Goal: Transaction & Acquisition: Book appointment/travel/reservation

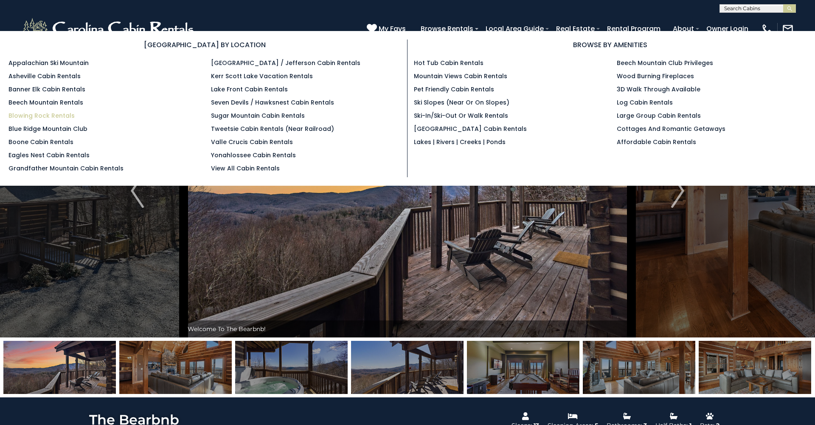
click at [25, 115] on link "Blowing Rock Rentals" at bounding box center [41, 115] width 66 height 8
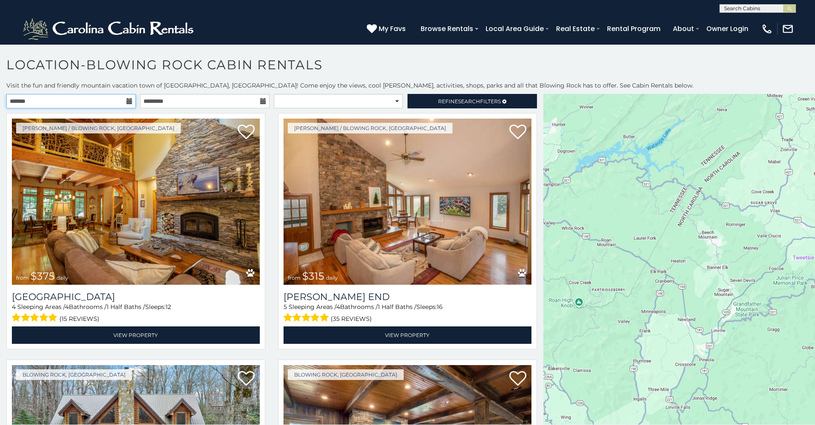
click at [126, 97] on input "text" at bounding box center [71, 101] width 130 height 14
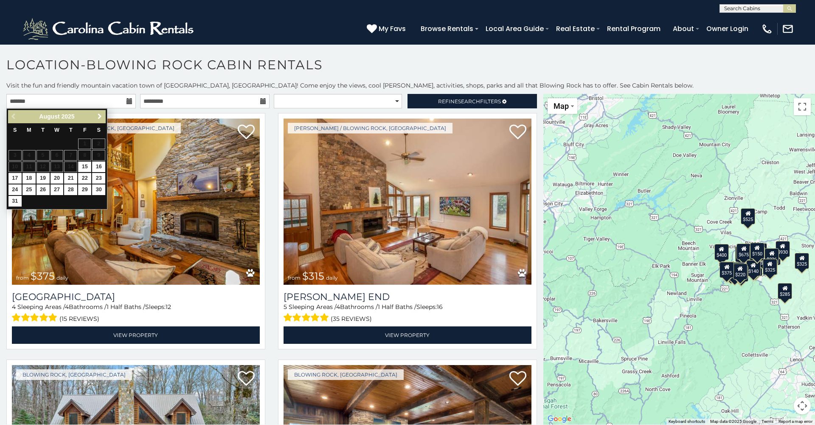
click at [97, 117] on span "Next" at bounding box center [99, 116] width 7 height 7
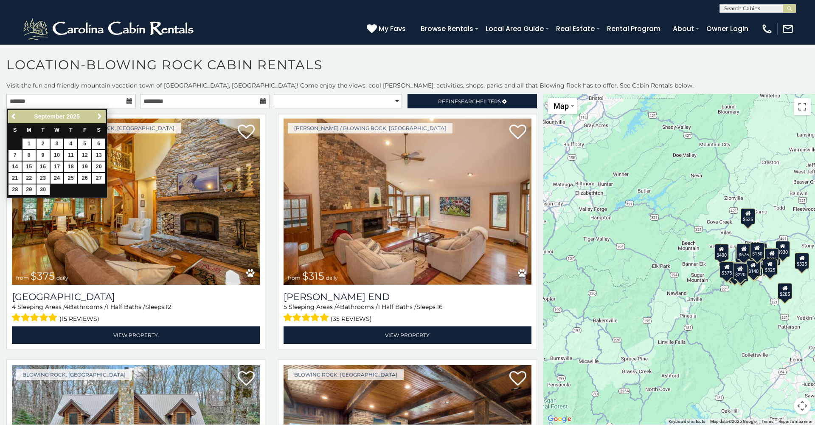
click at [97, 117] on span "Next" at bounding box center [99, 116] width 7 height 7
click at [73, 165] on link "16" at bounding box center [70, 166] width 13 height 11
type input "**********"
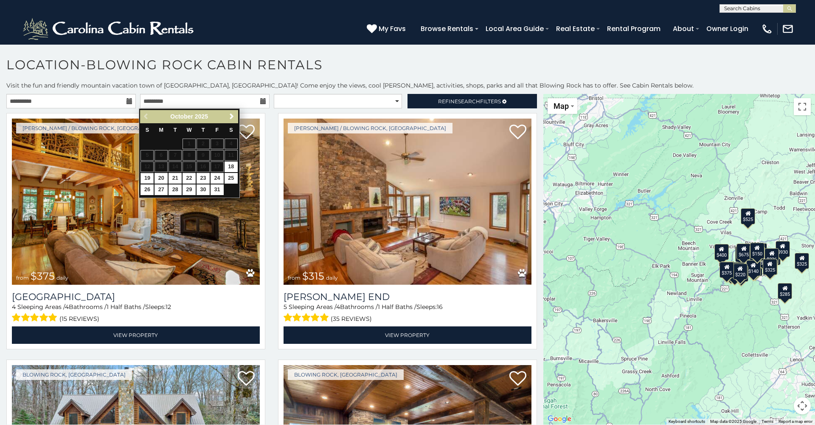
click at [149, 177] on link "19" at bounding box center [147, 178] width 13 height 11
type input "**********"
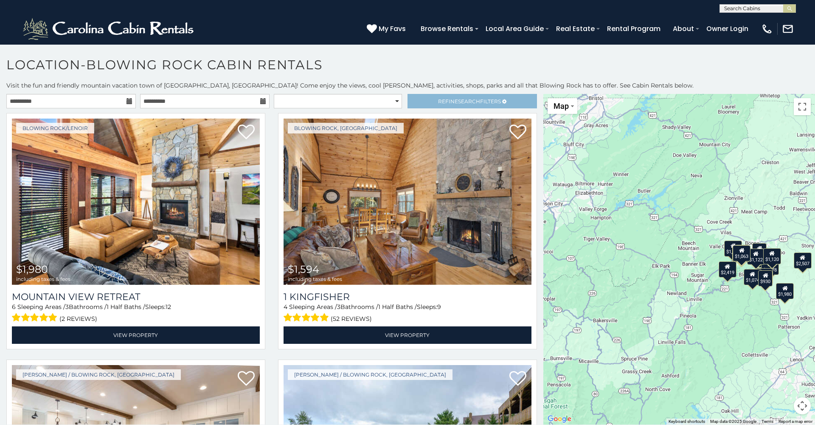
click at [469, 105] on link "Refine Search Filters" at bounding box center [473, 101] width 130 height 14
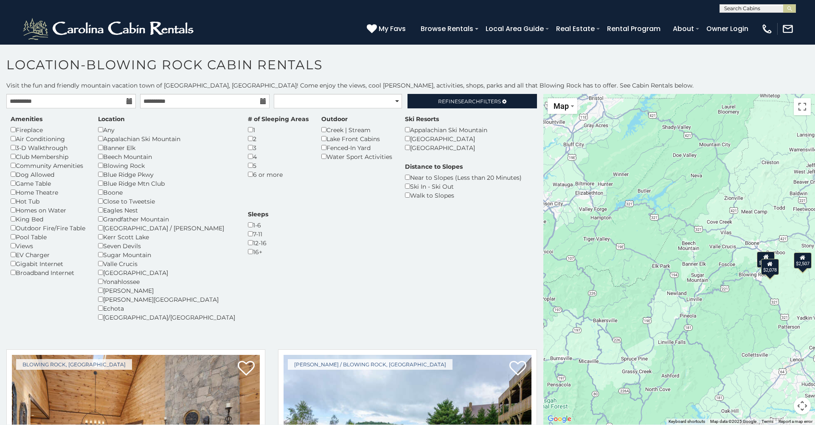
click at [517, 86] on p "Visit the fun and friendly mountain vacation town of Blowing Rock, NC! Come enj…" at bounding box center [407, 85] width 815 height 8
click at [472, 99] on span "Search" at bounding box center [469, 101] width 22 height 6
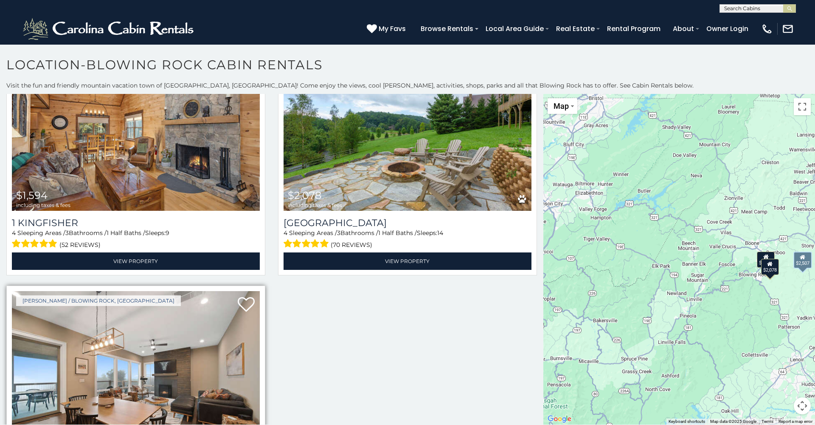
scroll to position [75, 0]
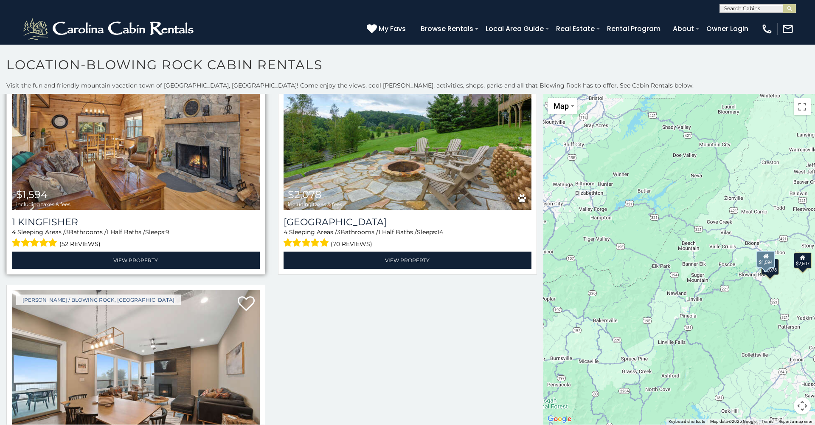
click at [166, 167] on img at bounding box center [136, 127] width 248 height 166
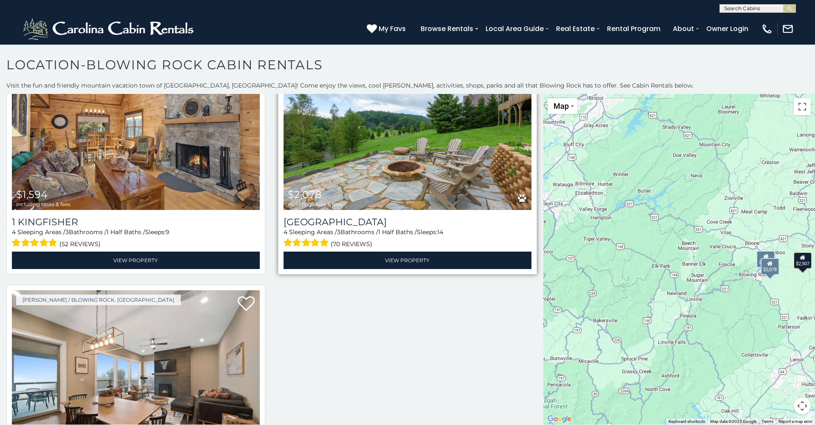
click at [341, 143] on img at bounding box center [408, 127] width 248 height 166
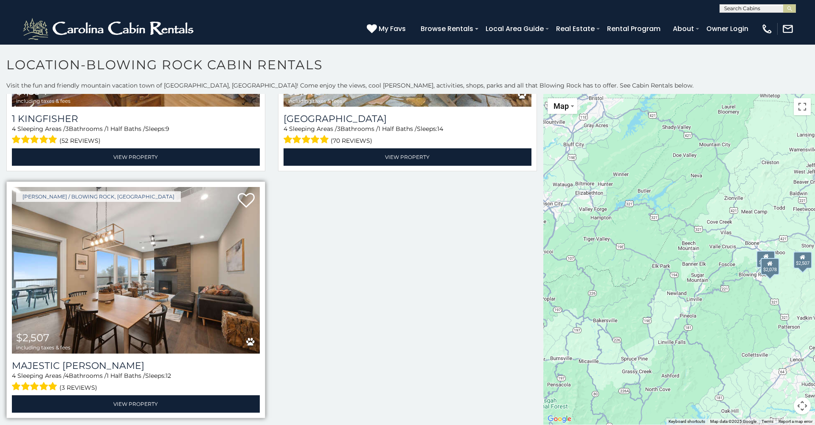
scroll to position [178, 0]
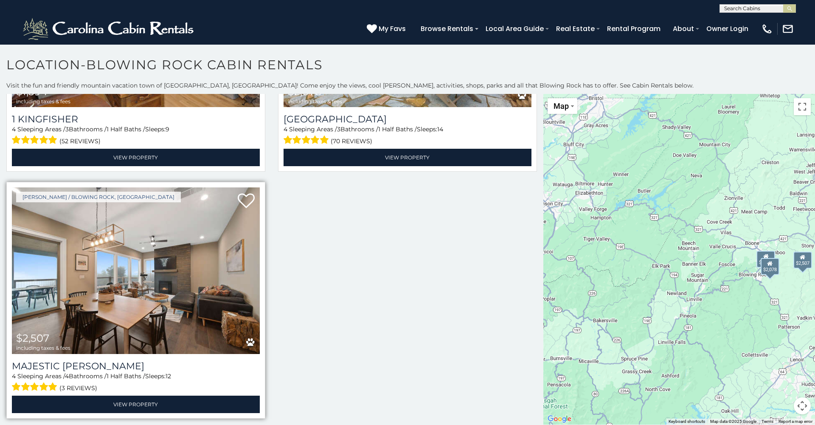
click at [95, 276] on img at bounding box center [136, 270] width 248 height 166
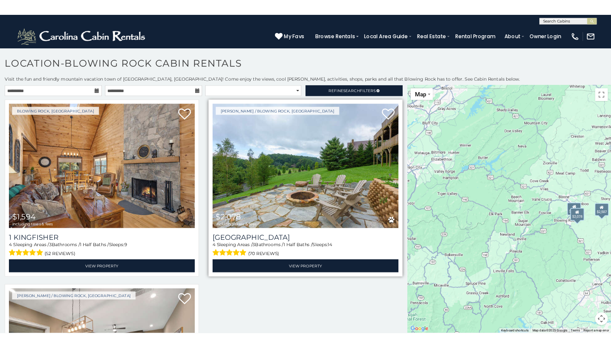
scroll to position [0, 0]
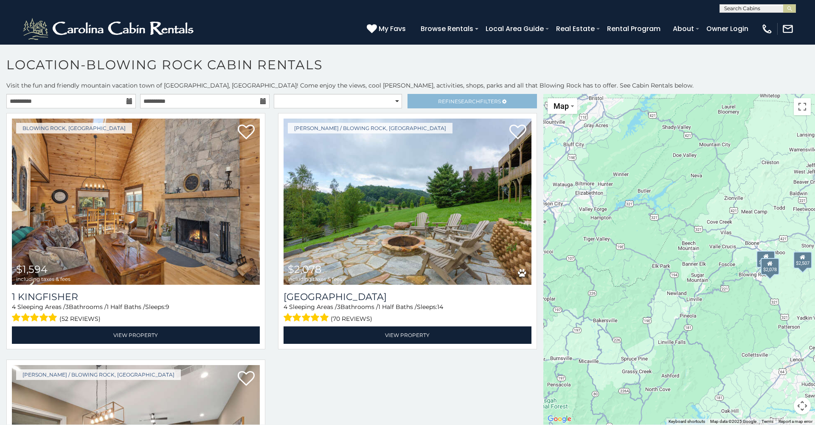
click at [463, 104] on link "Refine Search Filters" at bounding box center [473, 101] width 130 height 14
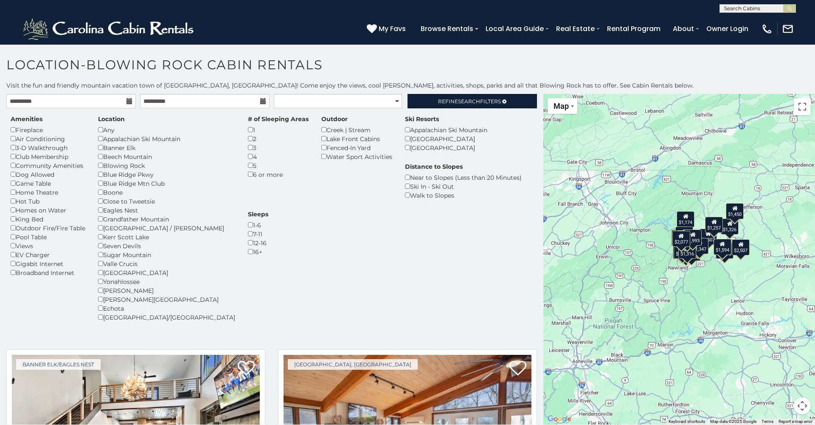
click at [104, 304] on div "Echota" at bounding box center [166, 308] width 137 height 9
click at [463, 84] on p "Visit the fun and friendly mountain vacation town of Blowing Rock, NC! Come enj…" at bounding box center [407, 85] width 815 height 8
click at [459, 105] on link "Refine Search Filters" at bounding box center [473, 101] width 130 height 14
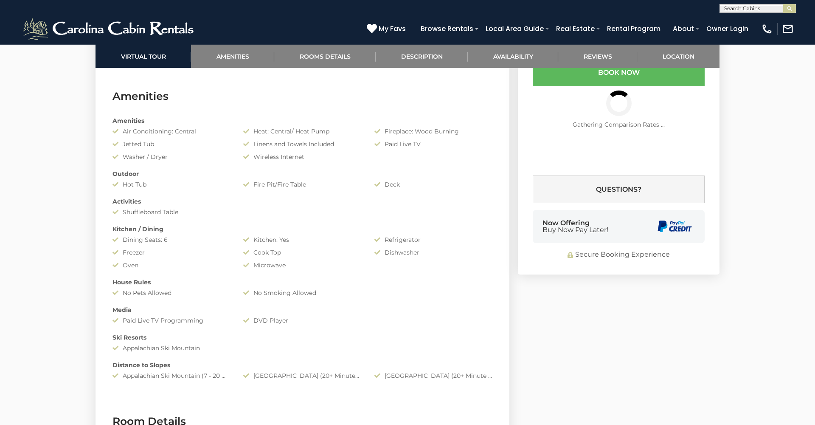
scroll to position [645, 0]
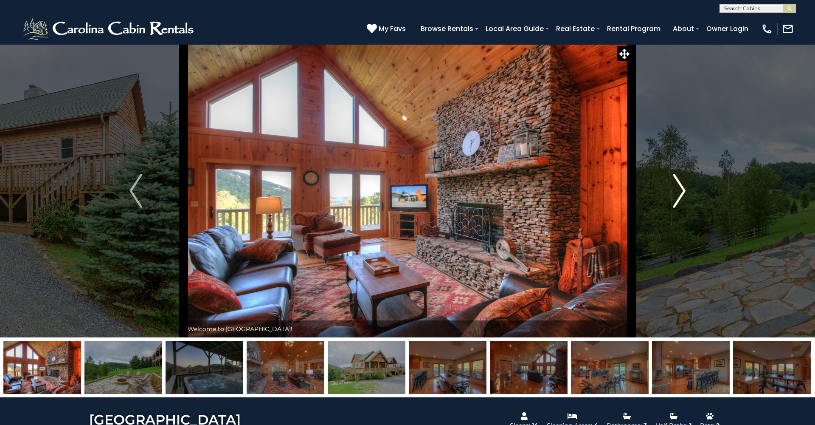
click at [682, 200] on img "Next" at bounding box center [679, 191] width 13 height 34
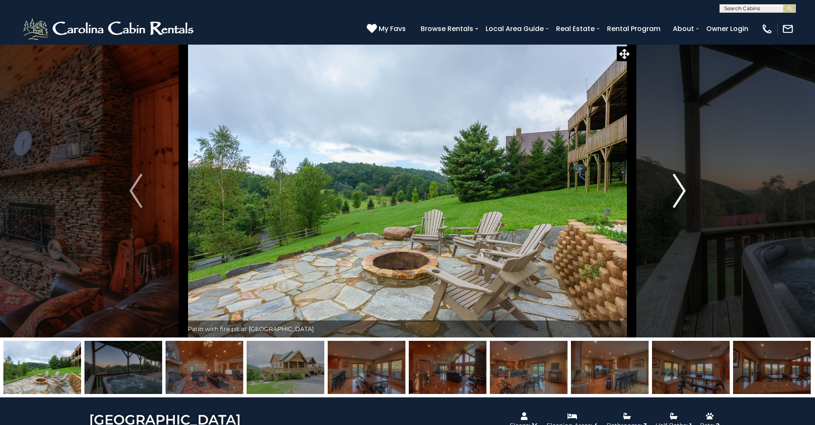
click at [682, 200] on img "Next" at bounding box center [679, 191] width 13 height 34
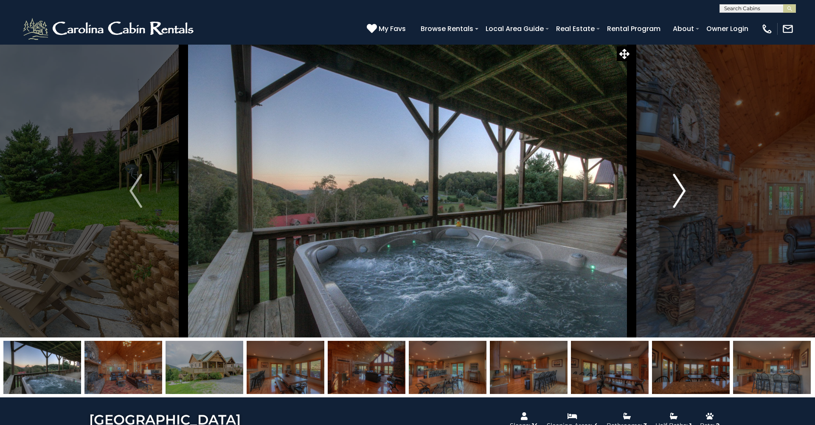
click at [682, 200] on img "Next" at bounding box center [679, 191] width 13 height 34
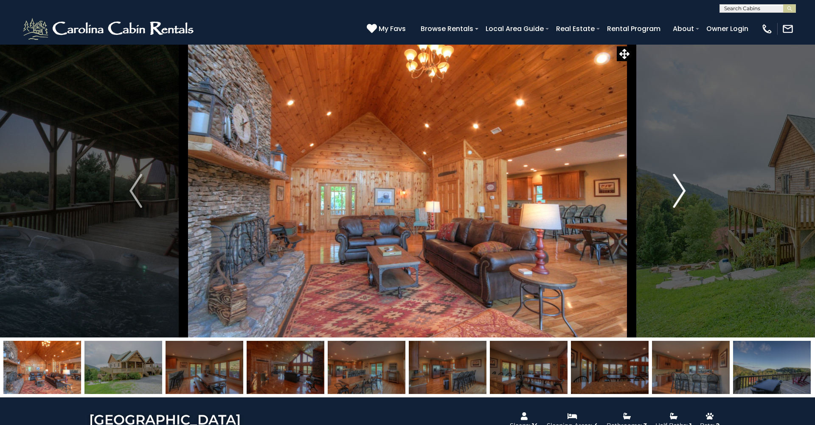
click at [682, 200] on img "Next" at bounding box center [679, 191] width 13 height 34
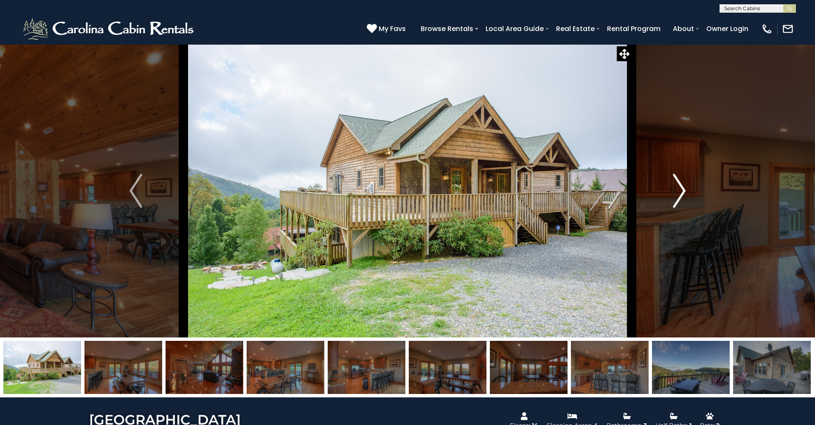
click at [682, 200] on img "Next" at bounding box center [679, 191] width 13 height 34
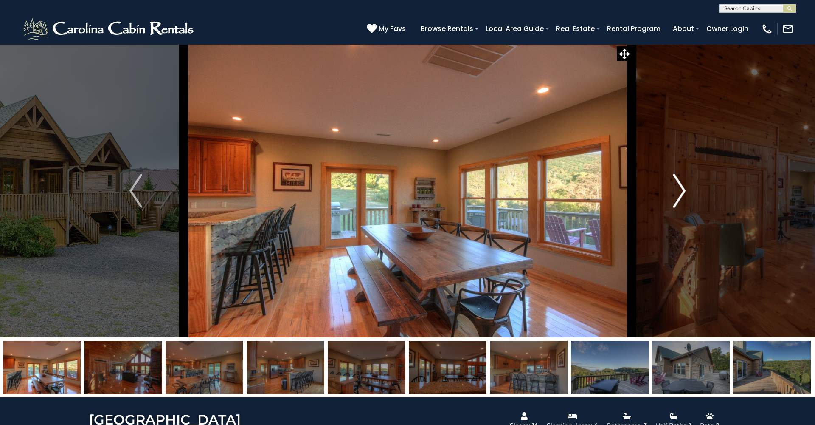
click at [682, 200] on img "Next" at bounding box center [679, 191] width 13 height 34
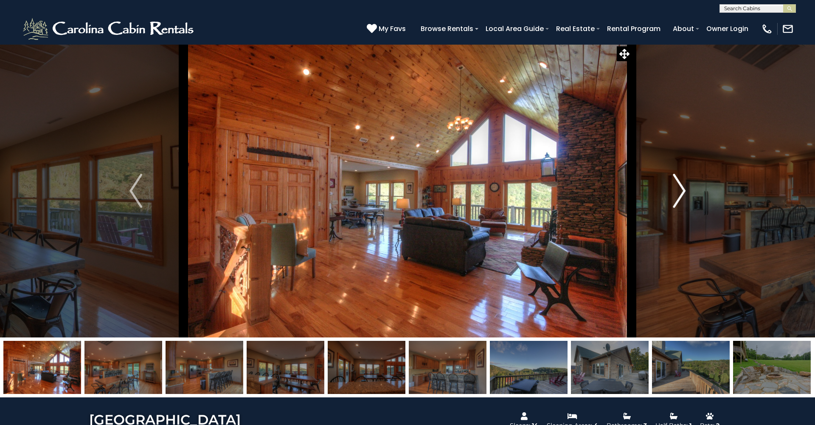
click at [682, 200] on img "Next" at bounding box center [679, 191] width 13 height 34
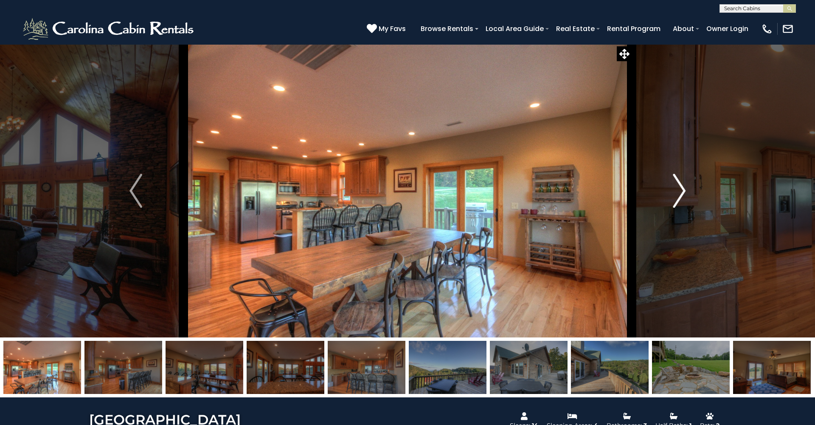
click at [682, 200] on img "Next" at bounding box center [679, 191] width 13 height 34
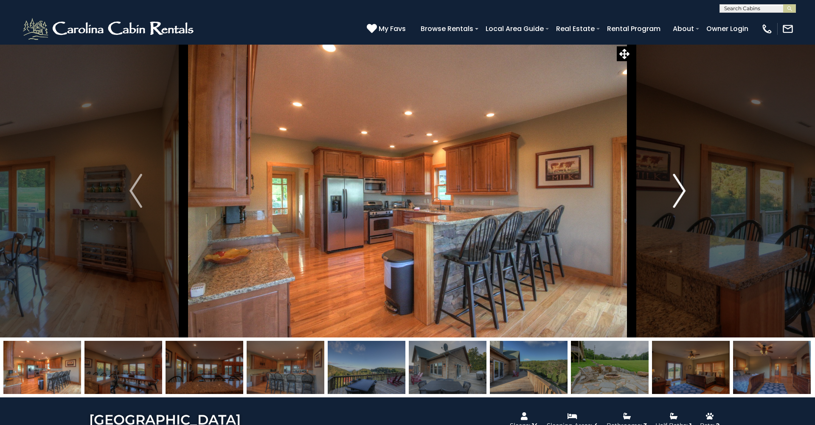
click at [682, 200] on img "Next" at bounding box center [679, 191] width 13 height 34
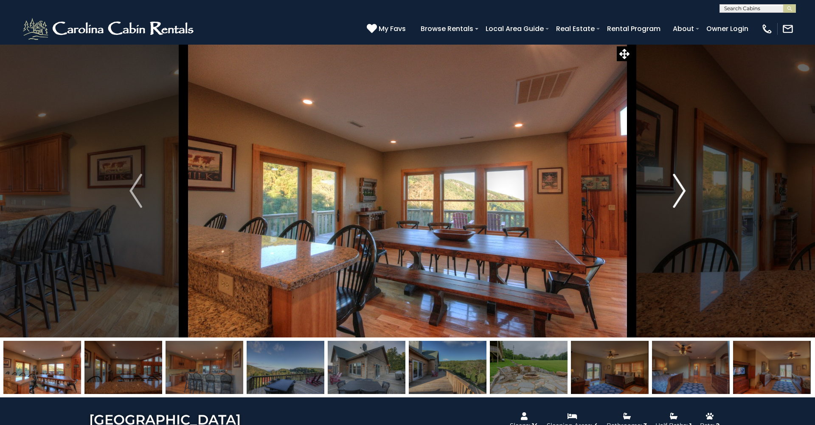
click at [680, 192] on img "Next" at bounding box center [679, 191] width 13 height 34
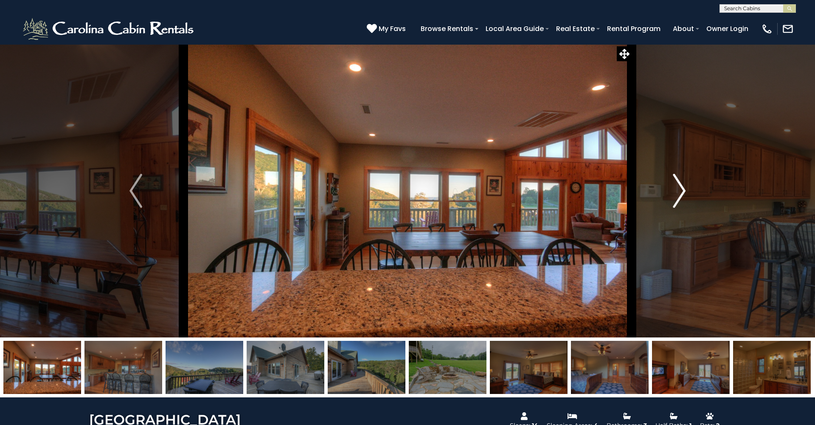
click at [680, 192] on img "Next" at bounding box center [679, 191] width 13 height 34
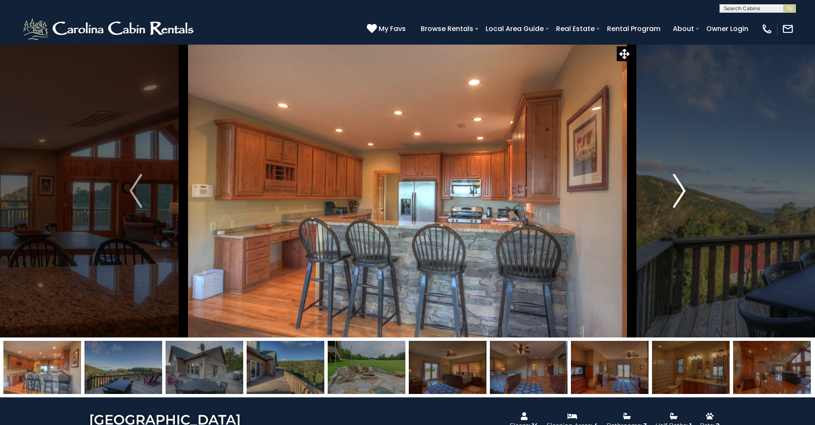
click at [680, 192] on img "Next" at bounding box center [679, 191] width 13 height 34
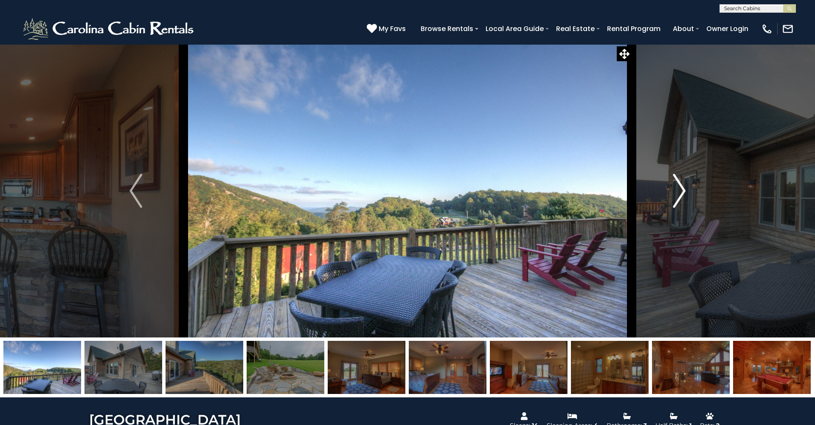
click at [680, 192] on img "Next" at bounding box center [679, 191] width 13 height 34
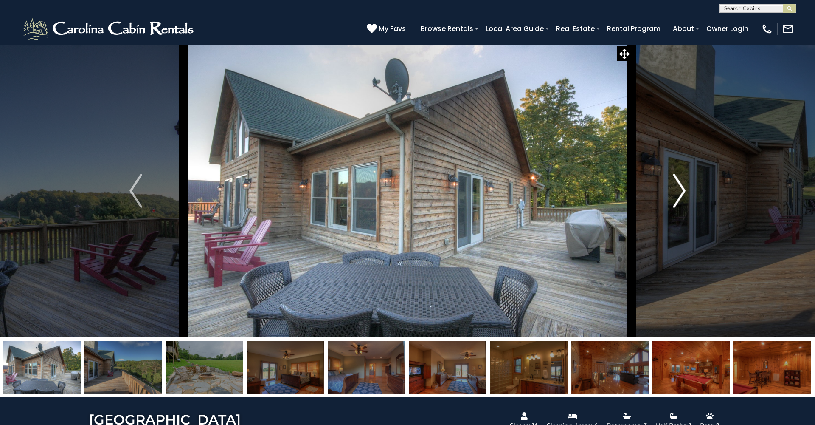
click at [680, 192] on img "Next" at bounding box center [679, 191] width 13 height 34
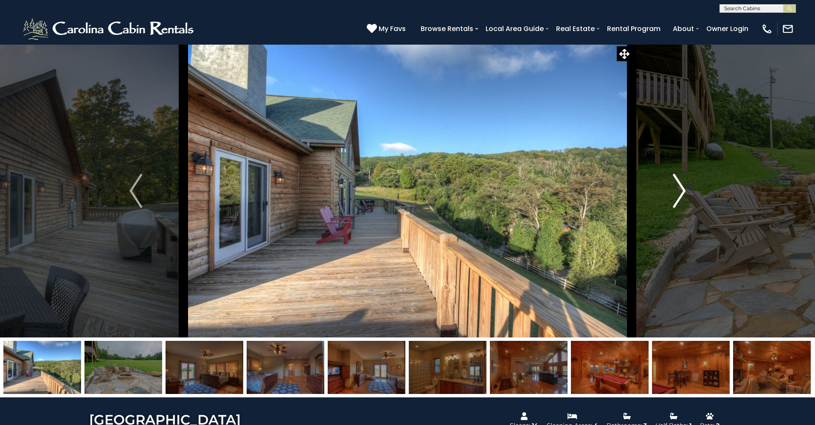
click at [680, 192] on img "Next" at bounding box center [679, 191] width 13 height 34
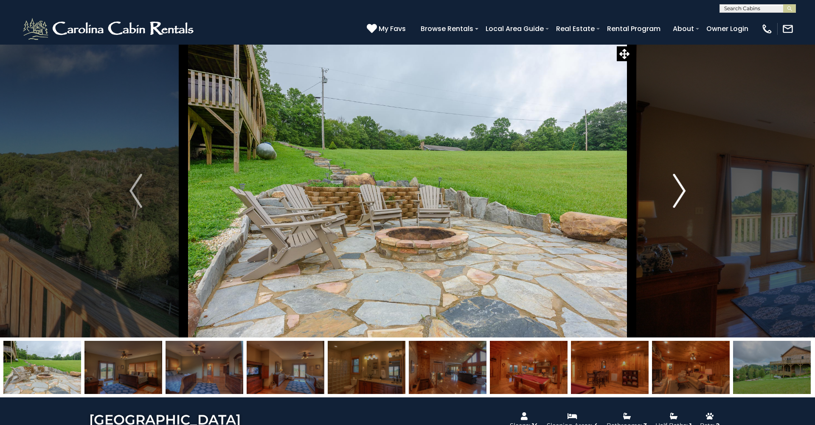
click at [680, 192] on img "Next" at bounding box center [679, 191] width 13 height 34
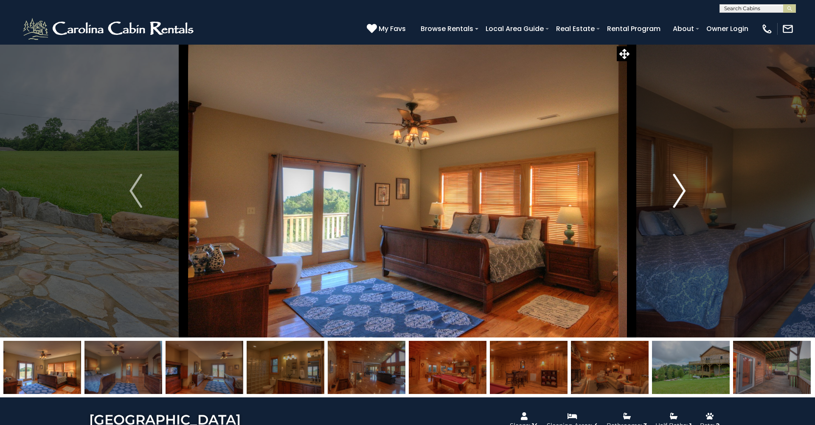
click at [680, 192] on img "Next" at bounding box center [679, 191] width 13 height 34
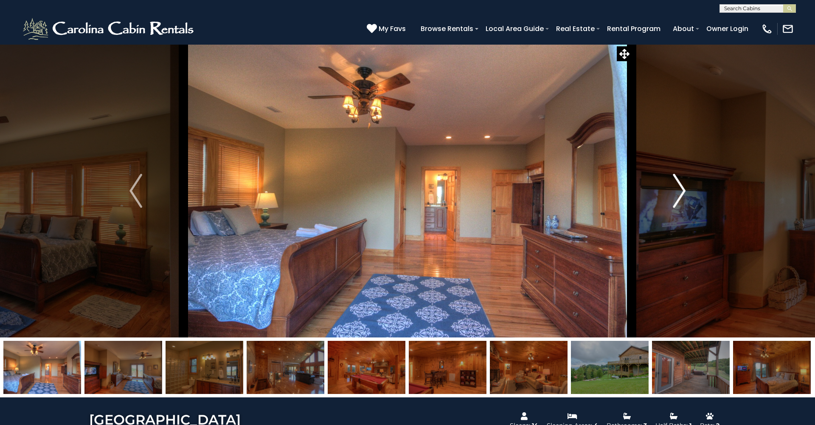
click at [680, 192] on img "Next" at bounding box center [679, 191] width 13 height 34
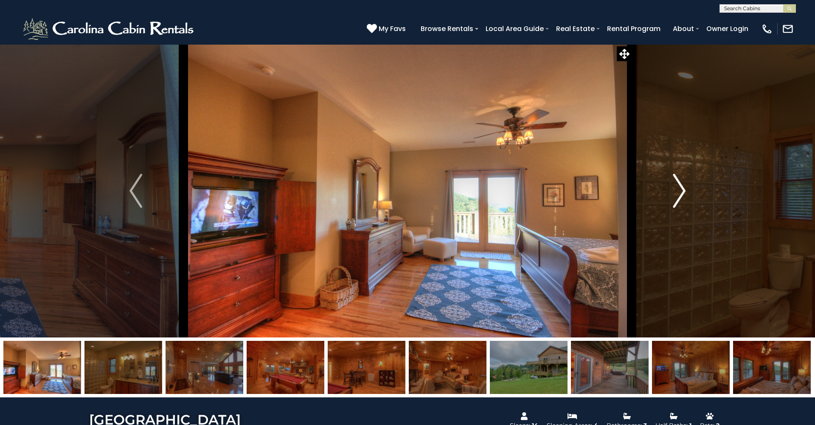
click at [680, 192] on img "Next" at bounding box center [679, 191] width 13 height 34
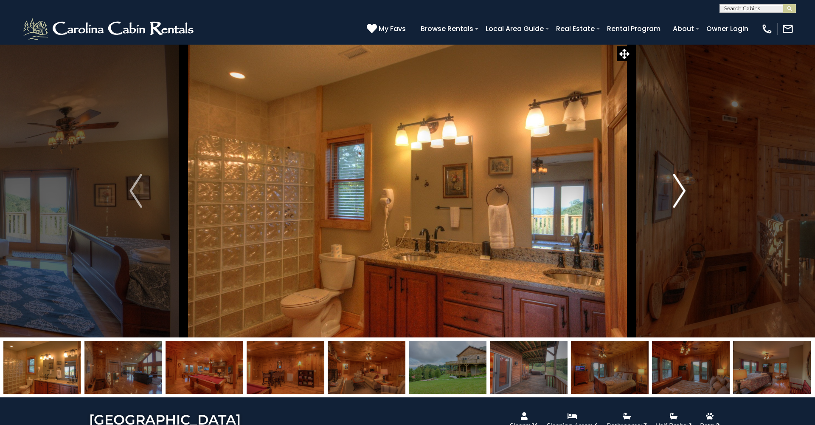
click at [680, 192] on img "Next" at bounding box center [679, 191] width 13 height 34
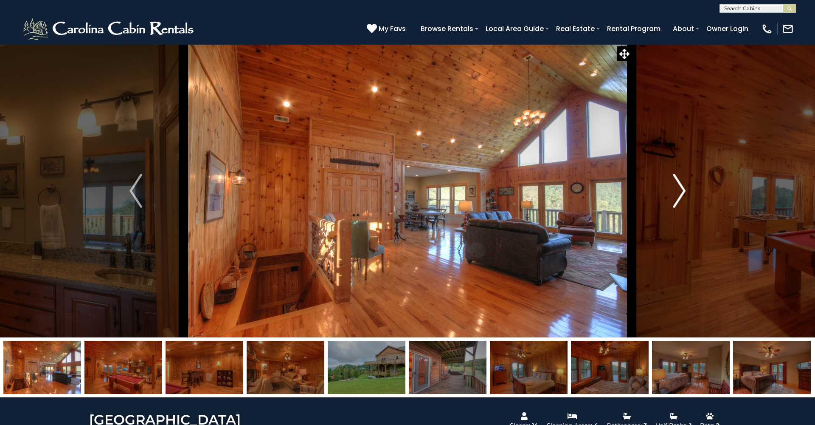
click at [680, 192] on img "Next" at bounding box center [679, 191] width 13 height 34
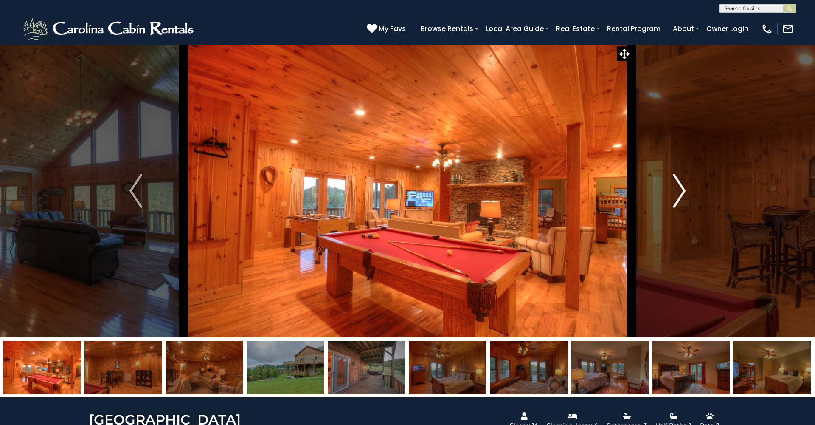
click at [680, 192] on img "Next" at bounding box center [679, 191] width 13 height 34
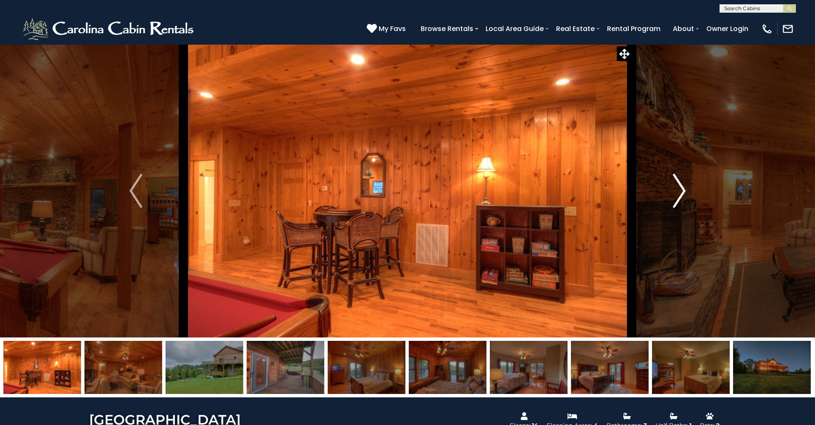
click at [680, 192] on img "Next" at bounding box center [679, 191] width 13 height 34
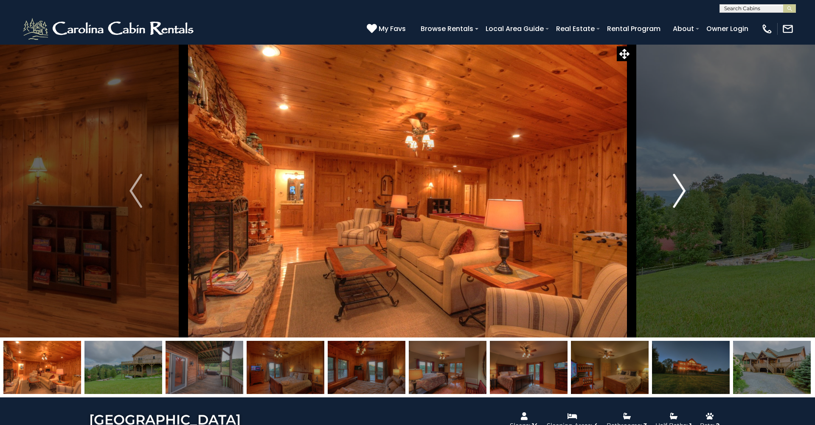
click at [680, 192] on img "Next" at bounding box center [679, 191] width 13 height 34
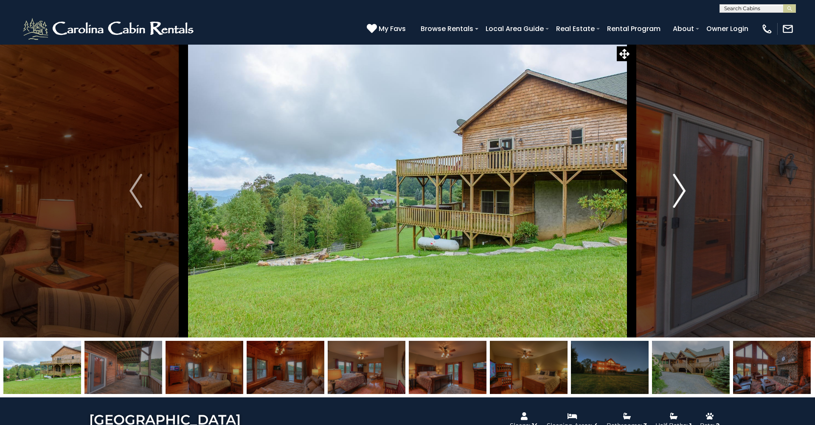
click at [680, 192] on img "Next" at bounding box center [679, 191] width 13 height 34
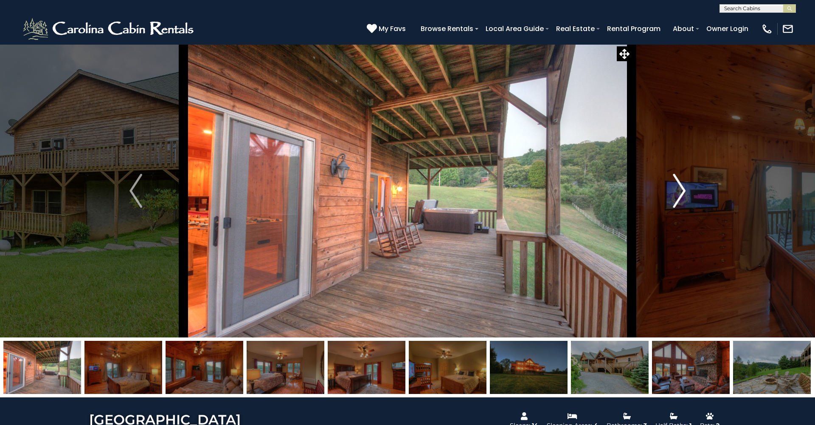
click at [680, 192] on img "Next" at bounding box center [679, 191] width 13 height 34
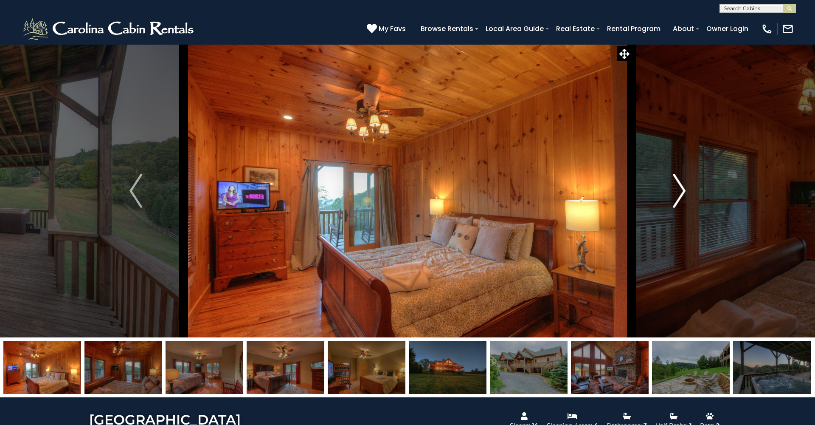
click at [680, 192] on img "Next" at bounding box center [679, 191] width 13 height 34
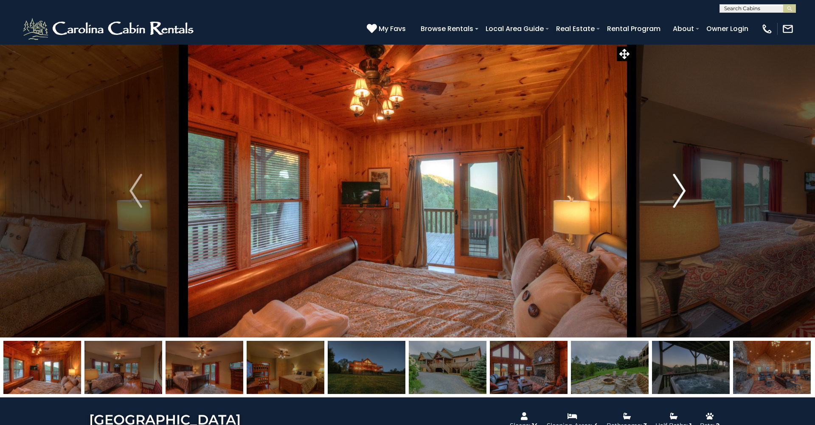
click at [680, 192] on img "Next" at bounding box center [679, 191] width 13 height 34
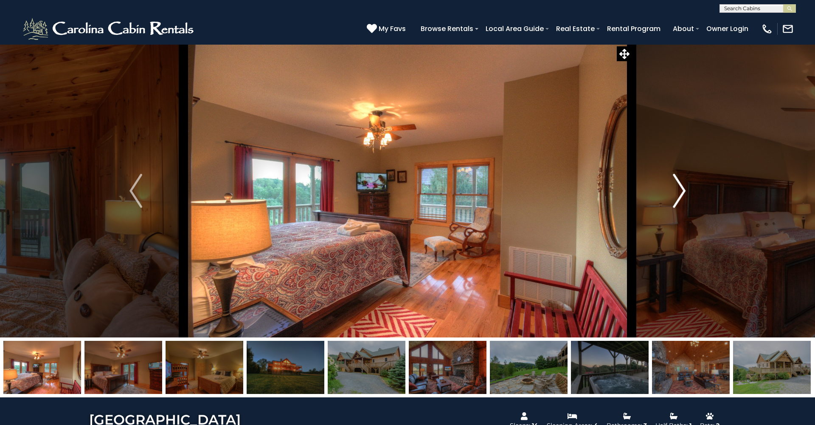
click at [680, 192] on img "Next" at bounding box center [679, 191] width 13 height 34
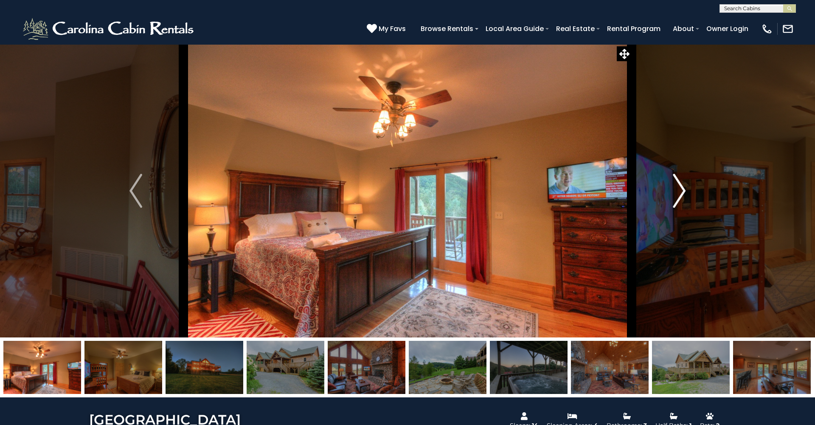
click at [680, 192] on img "Next" at bounding box center [679, 191] width 13 height 34
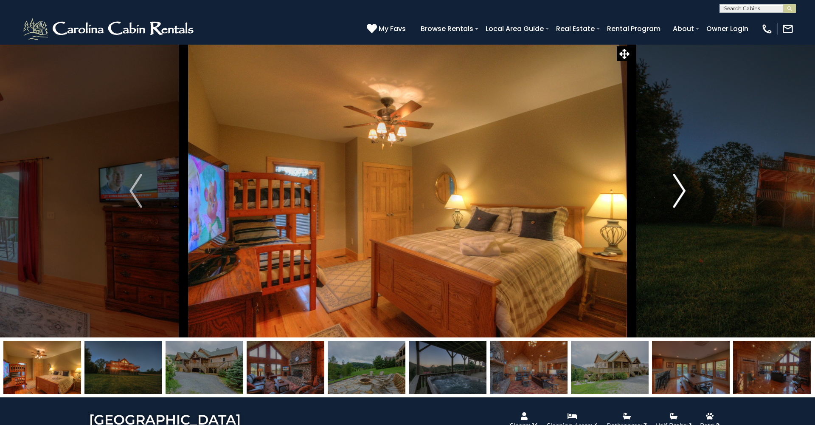
click at [680, 192] on img "Next" at bounding box center [679, 191] width 13 height 34
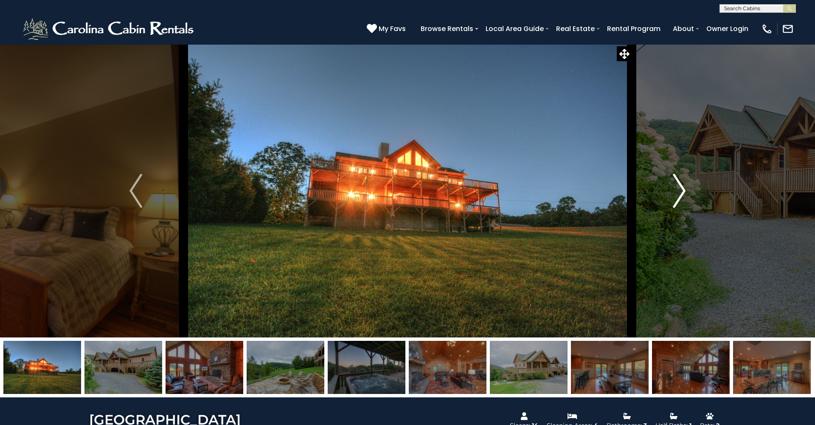
click at [680, 192] on img "Next" at bounding box center [679, 191] width 13 height 34
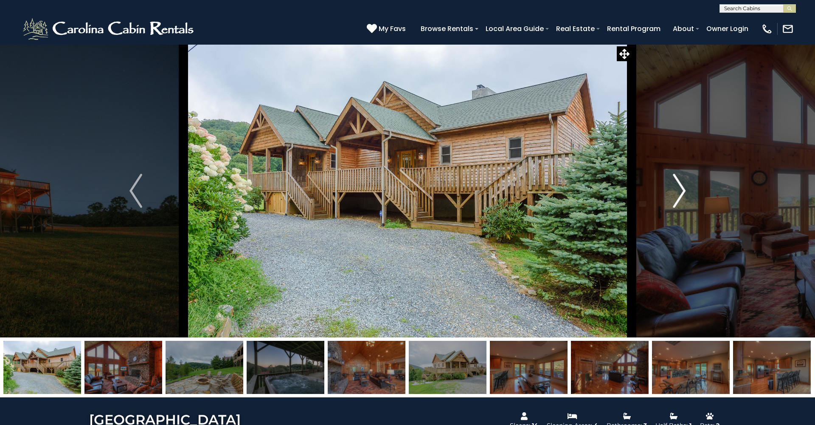
click at [680, 192] on img "Next" at bounding box center [679, 191] width 13 height 34
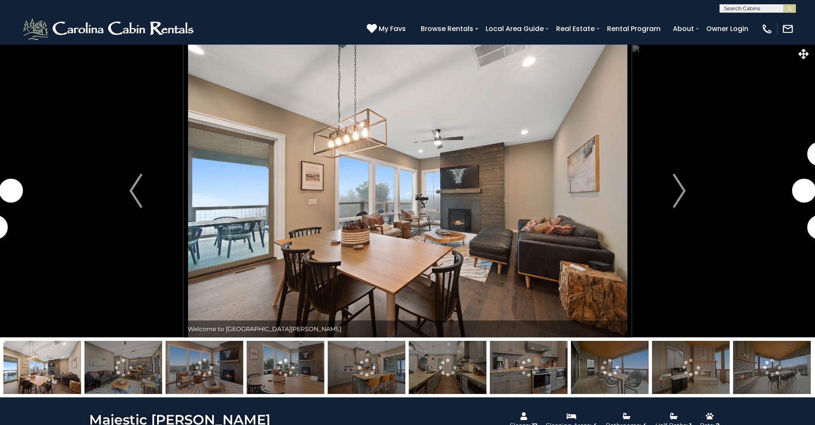
click at [678, 194] on img "Next" at bounding box center [679, 191] width 13 height 34
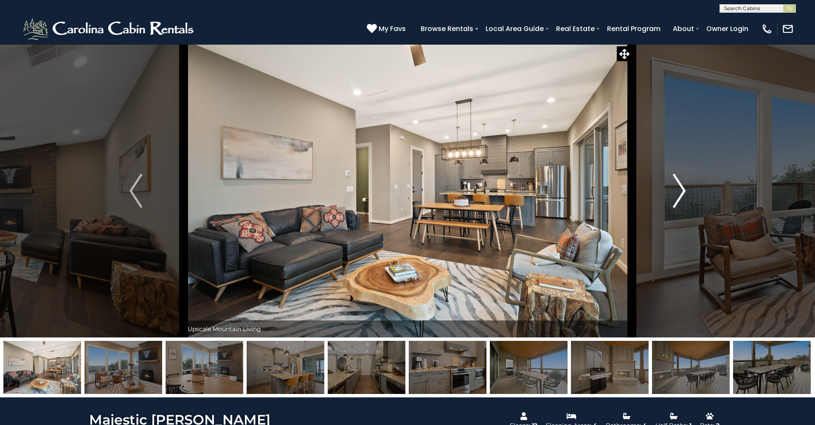
click at [681, 190] on img "Next" at bounding box center [679, 191] width 13 height 34
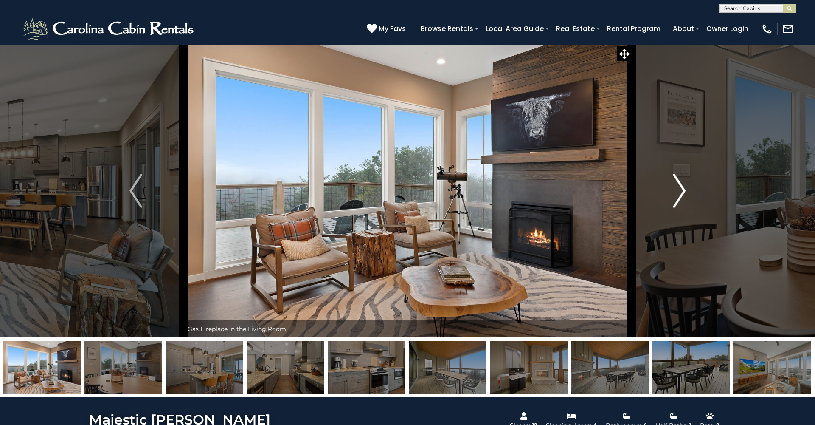
click at [681, 190] on img "Next" at bounding box center [679, 191] width 13 height 34
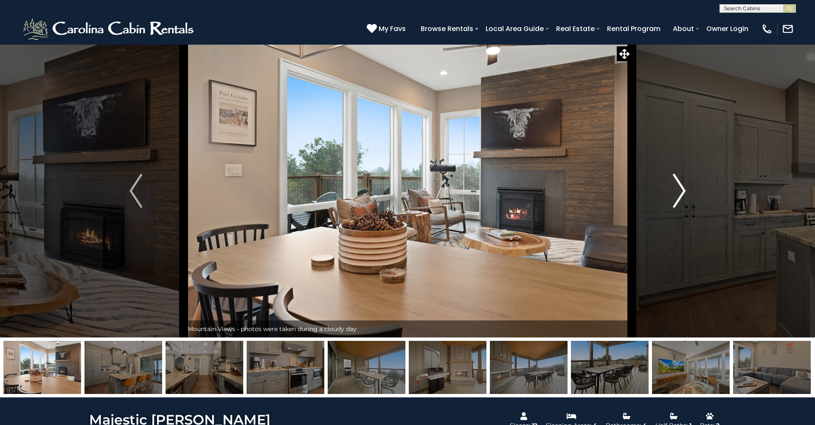
click at [681, 190] on img "Next" at bounding box center [679, 191] width 13 height 34
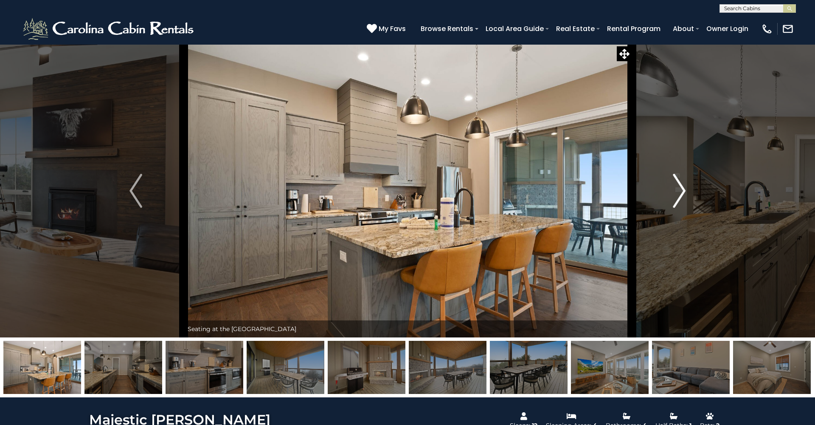
click at [681, 190] on img "Next" at bounding box center [679, 191] width 13 height 34
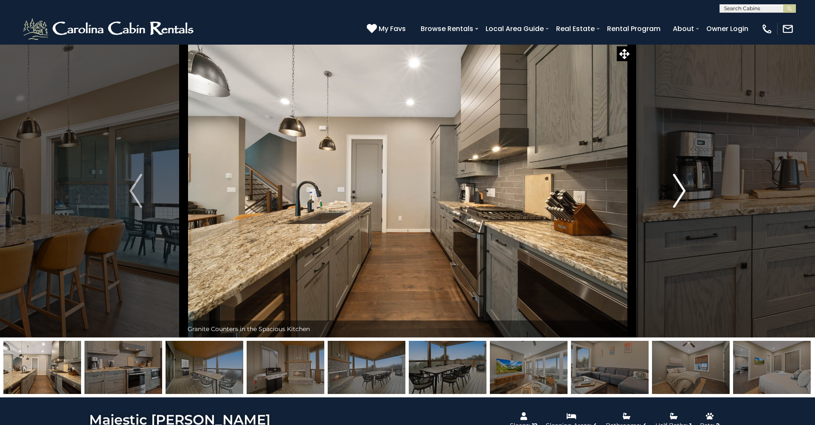
click at [681, 190] on img "Next" at bounding box center [679, 191] width 13 height 34
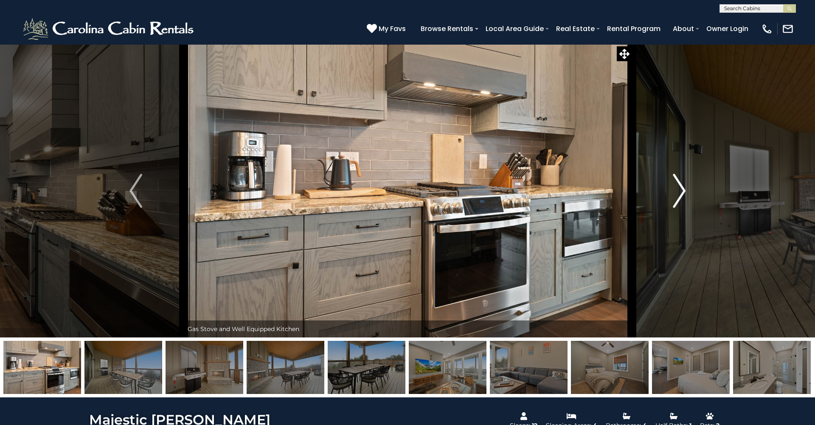
click at [681, 190] on img "Next" at bounding box center [679, 191] width 13 height 34
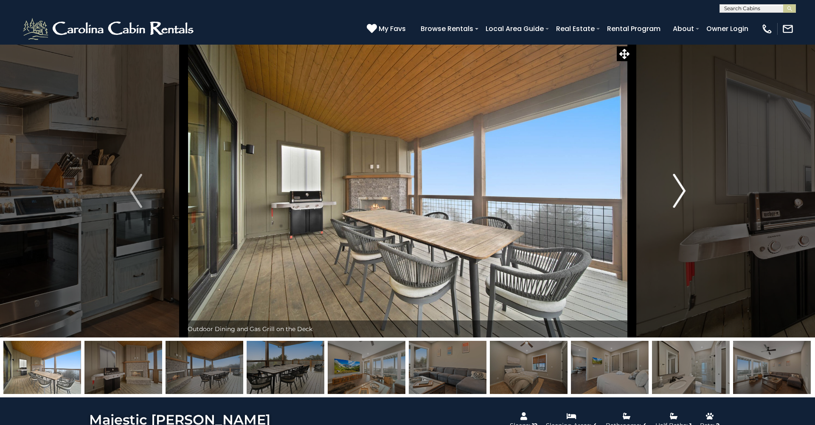
click at [681, 190] on img "Next" at bounding box center [679, 191] width 13 height 34
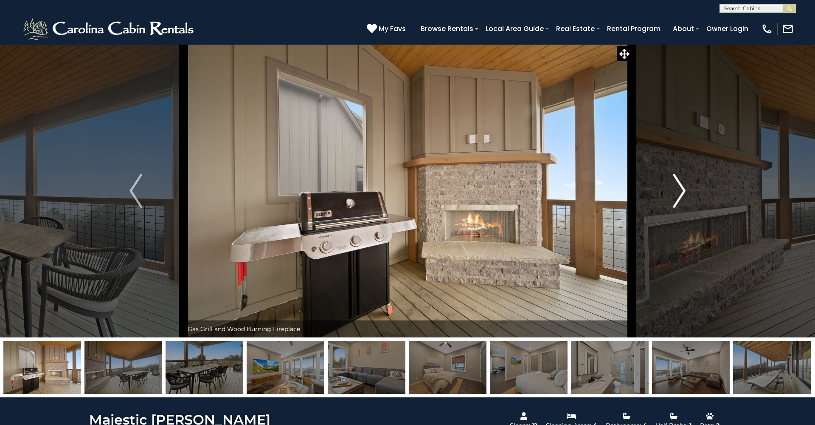
click at [681, 190] on img "Next" at bounding box center [679, 191] width 13 height 34
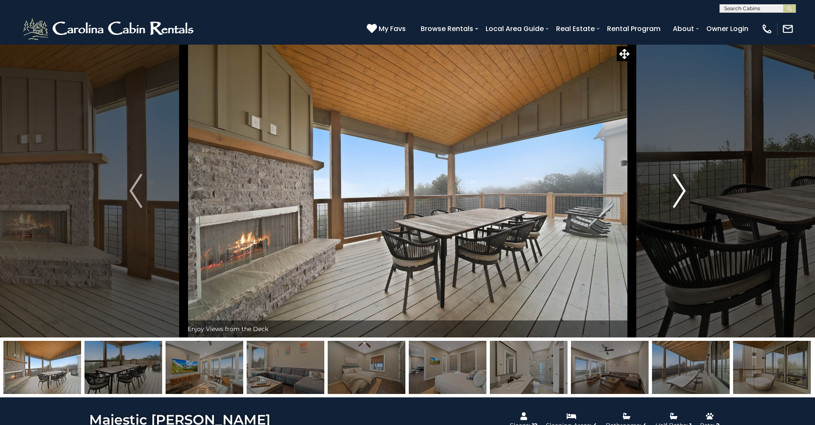
click at [681, 190] on img "Next" at bounding box center [679, 191] width 13 height 34
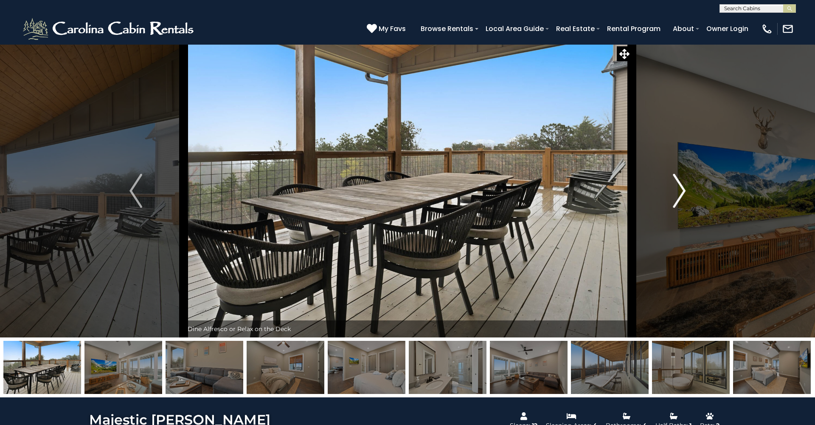
click at [681, 190] on img "Next" at bounding box center [679, 191] width 13 height 34
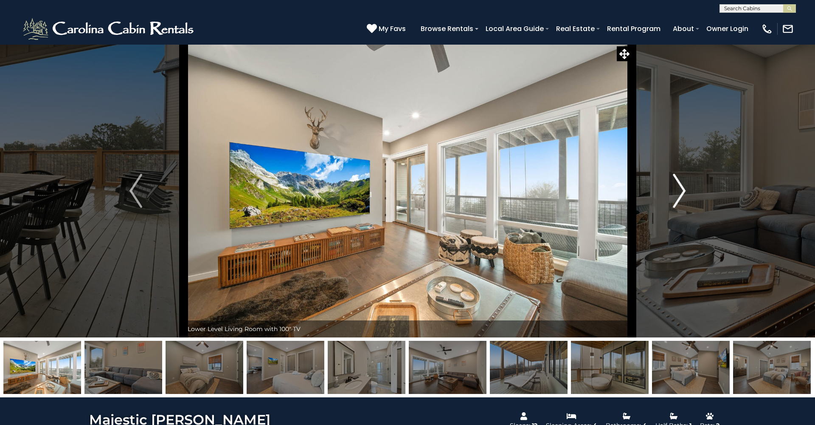
click at [681, 190] on img "Next" at bounding box center [679, 191] width 13 height 34
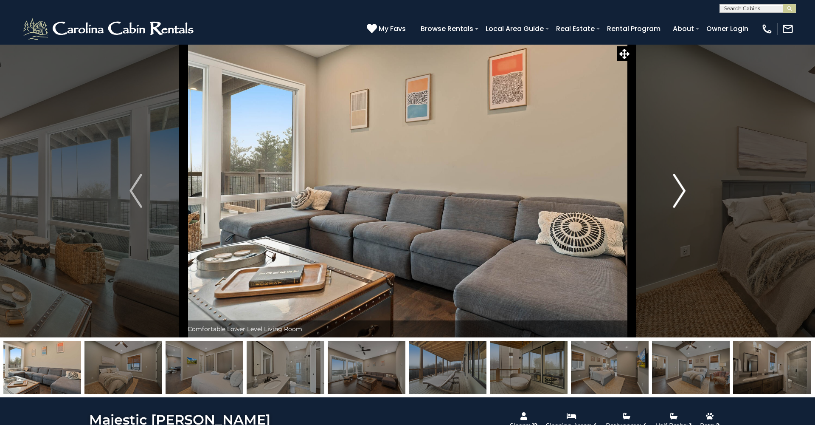
click at [681, 190] on img "Next" at bounding box center [679, 191] width 13 height 34
